Goal: Navigation & Orientation: Find specific page/section

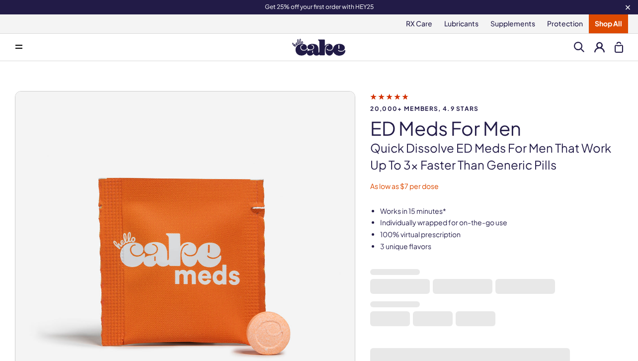
click at [328, 48] on img at bounding box center [318, 47] width 53 height 17
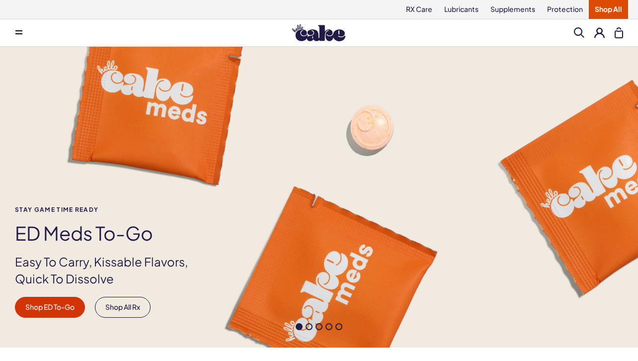
click at [17, 33] on span at bounding box center [18, 32] width 7 height 5
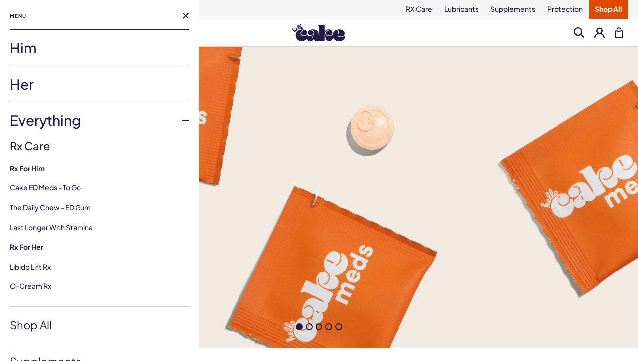
click at [21, 51] on link "Him" at bounding box center [99, 48] width 179 height 36
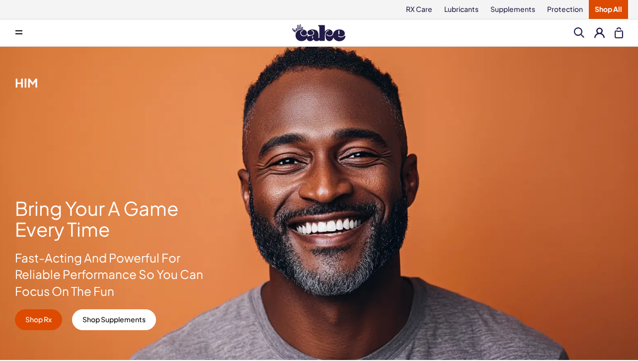
click at [16, 30] on icon at bounding box center [18, 30] width 7 height 1
